Goal: Information Seeking & Learning: Learn about a topic

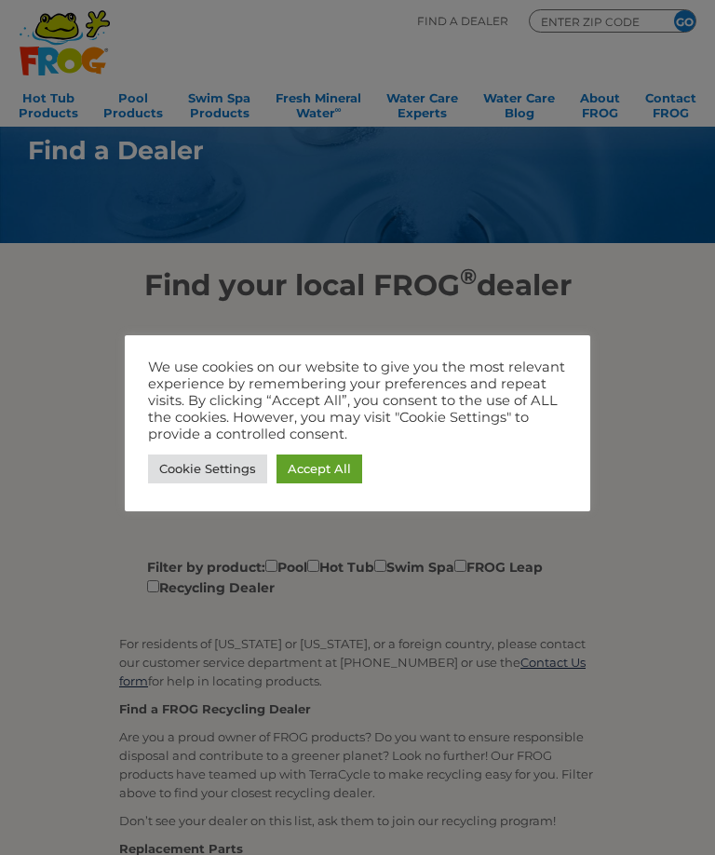
click at [325, 462] on link "Accept All" at bounding box center [320, 468] width 86 height 29
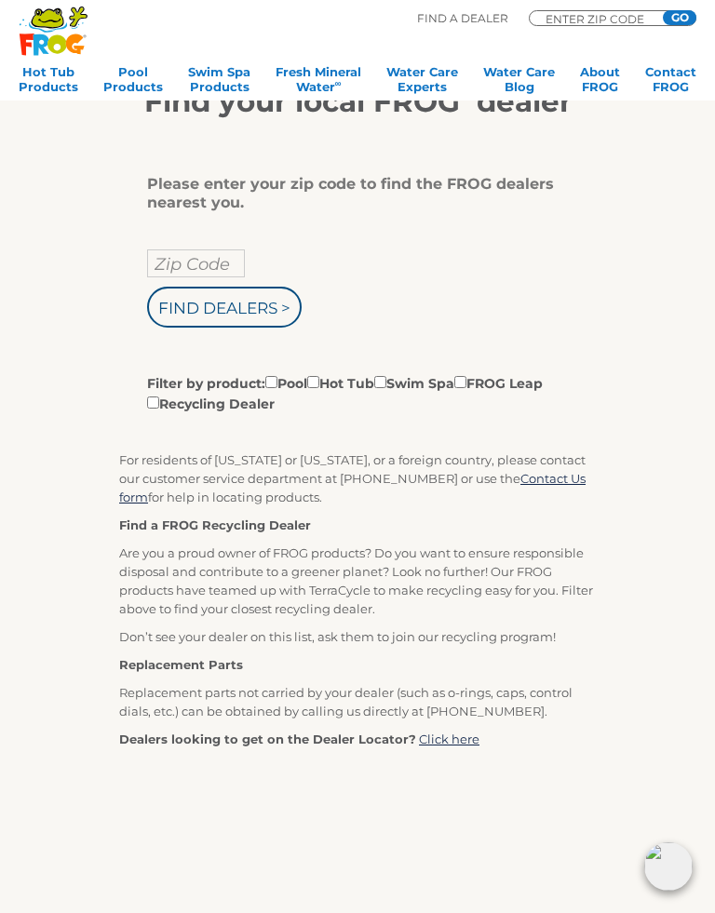
scroll to position [186, 0]
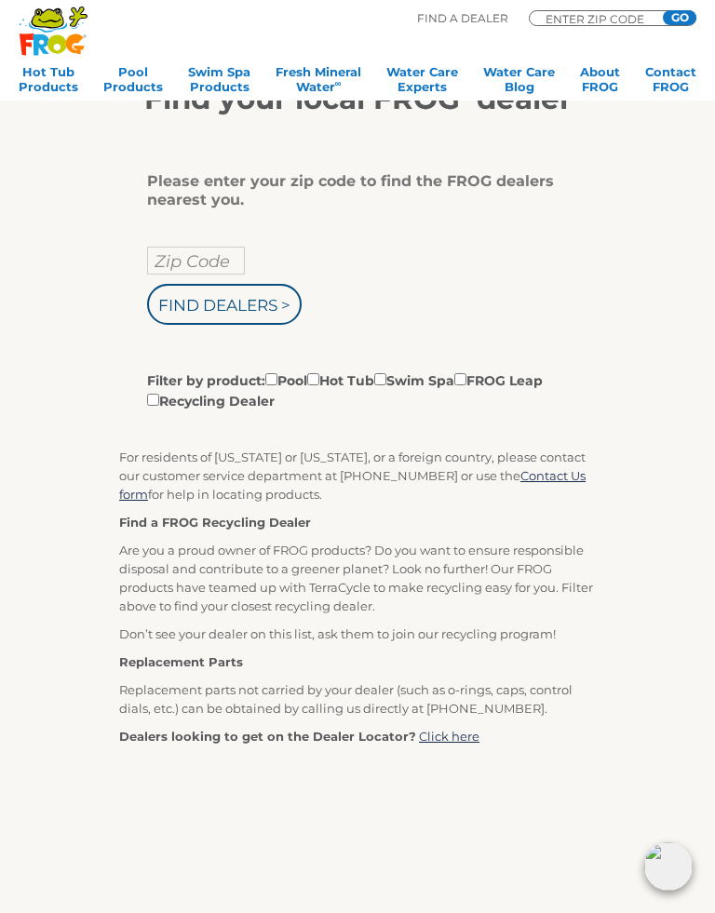
click at [567, 604] on p "Are you a proud owner of FROG products? Do you want to ensure responsible dispo…" at bounding box center [357, 578] width 477 height 74
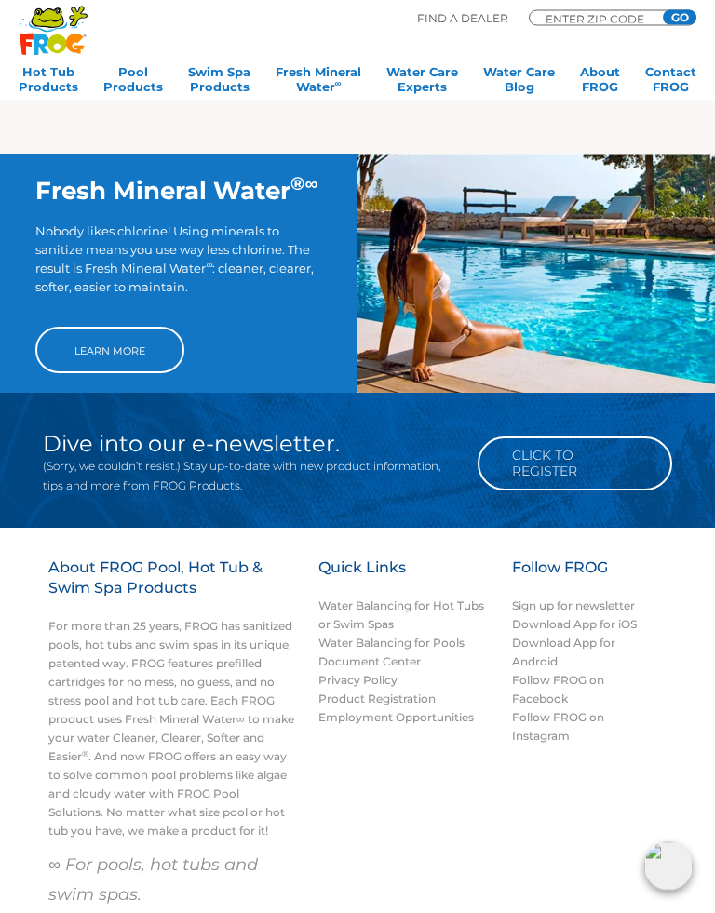
scroll to position [1169, 0]
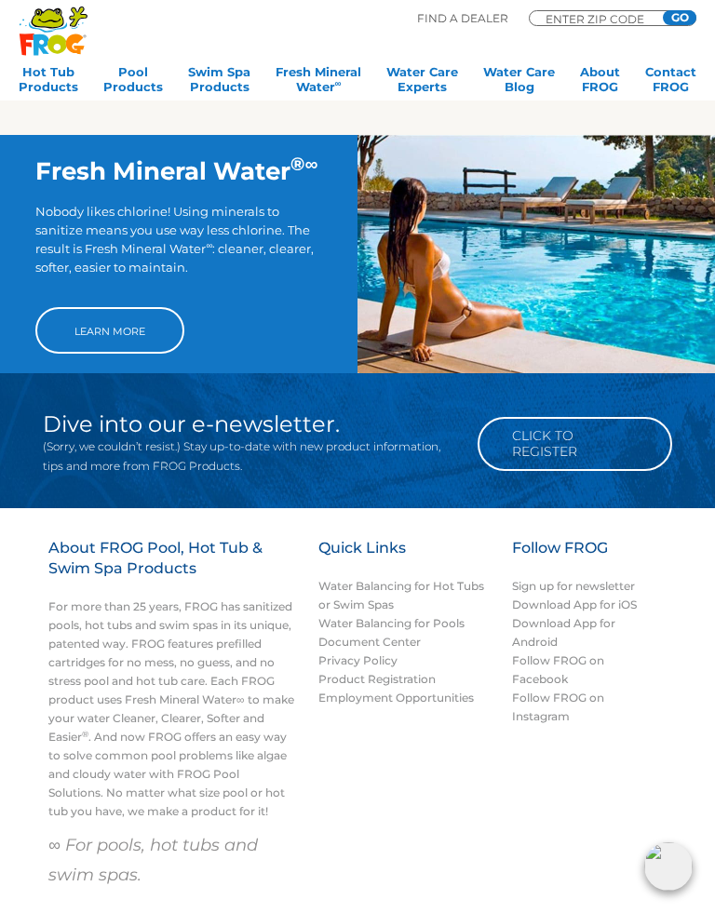
click at [467, 744] on div "About FROG Pool, Hot Tub & Swim Spa Products For more than 25 years, FROG has s…" at bounding box center [358, 729] width 678 height 382
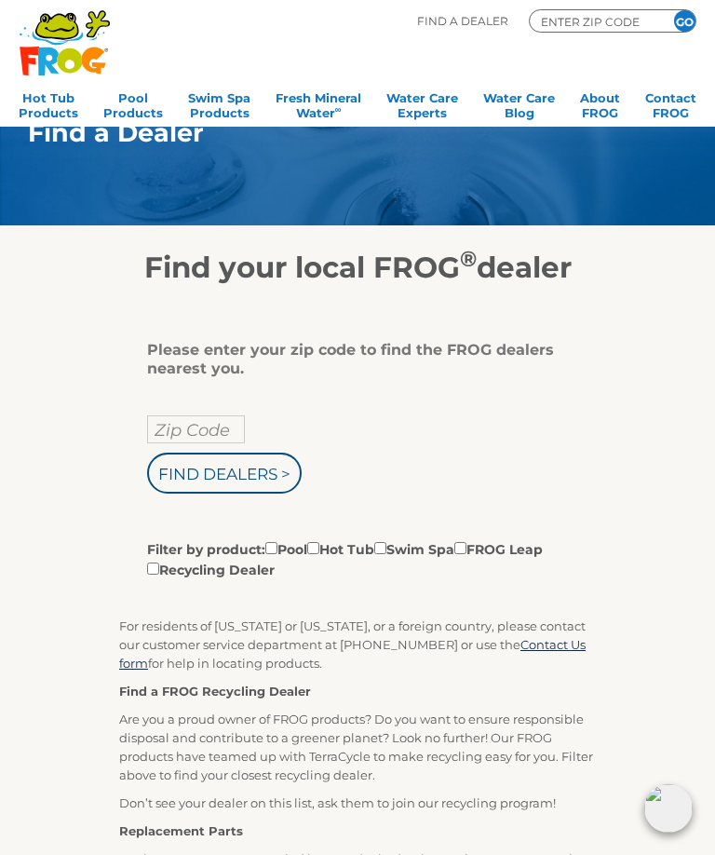
scroll to position [0, 0]
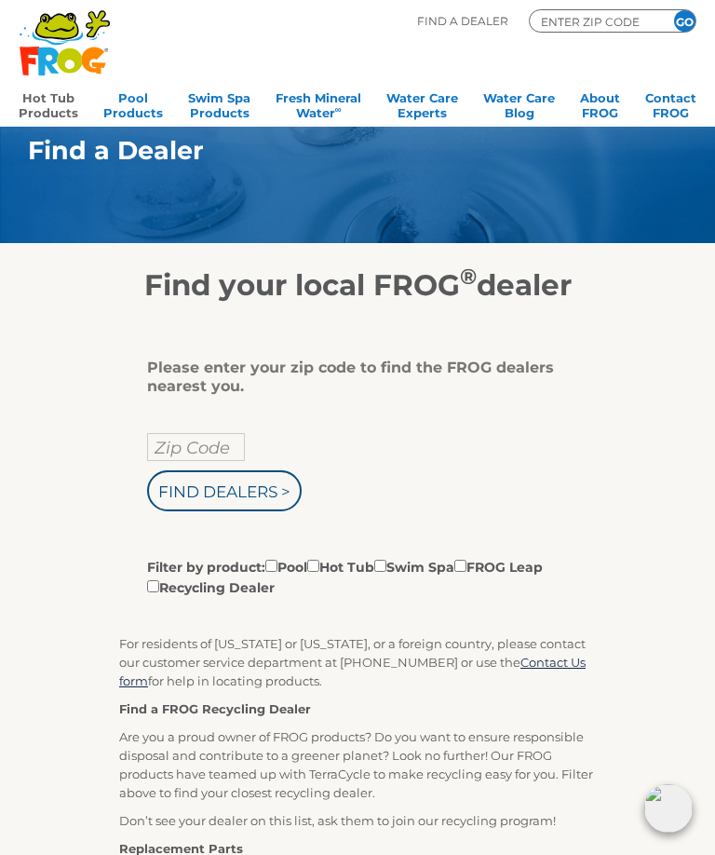
click at [60, 110] on link "Hot Tub Products" at bounding box center [49, 103] width 60 height 37
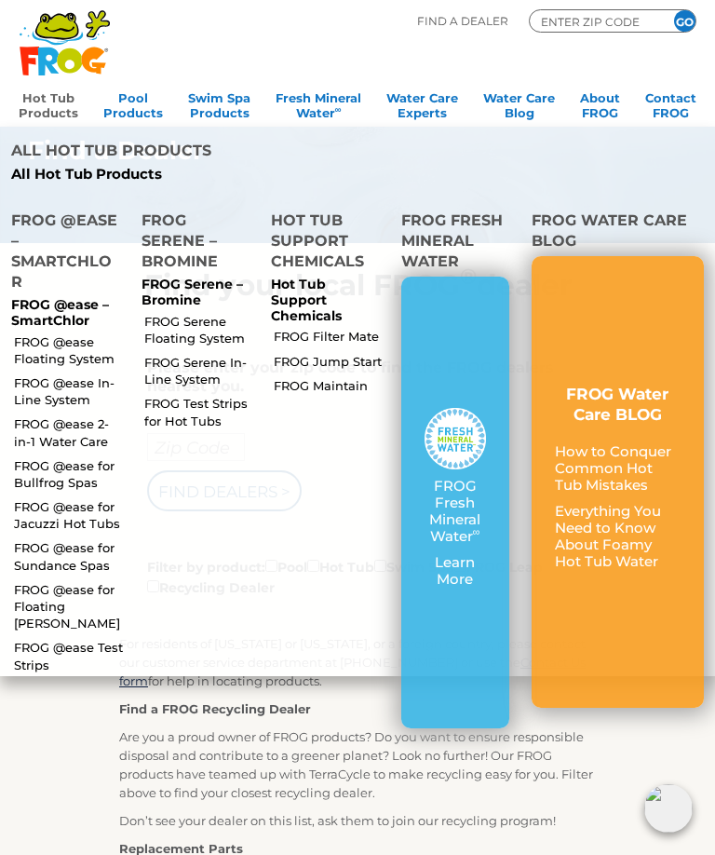
click at [204, 379] on link "FROG Serene In-Line System" at bounding box center [200, 371] width 112 height 34
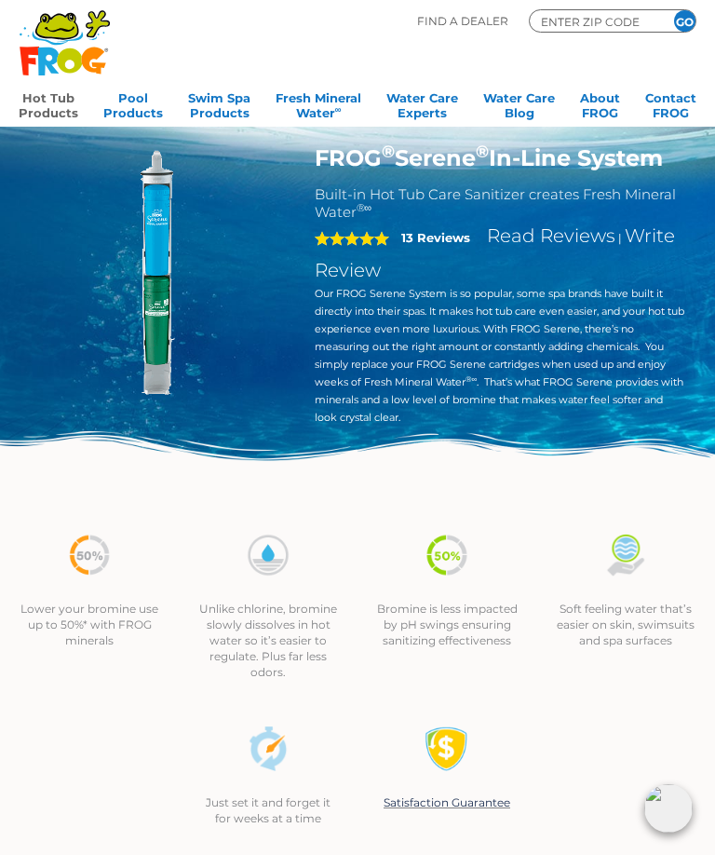
click at [58, 101] on link "Hot Tub Products" at bounding box center [49, 103] width 60 height 37
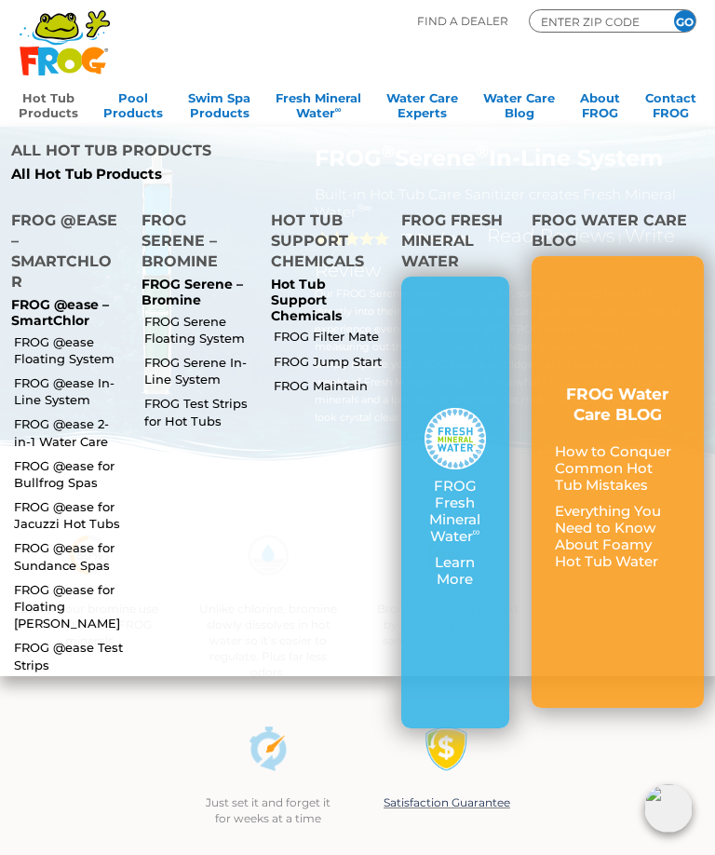
click at [102, 547] on link "FROG @ease for Sundance Spas" at bounding box center [70, 556] width 112 height 34
